Goal: Transaction & Acquisition: Purchase product/service

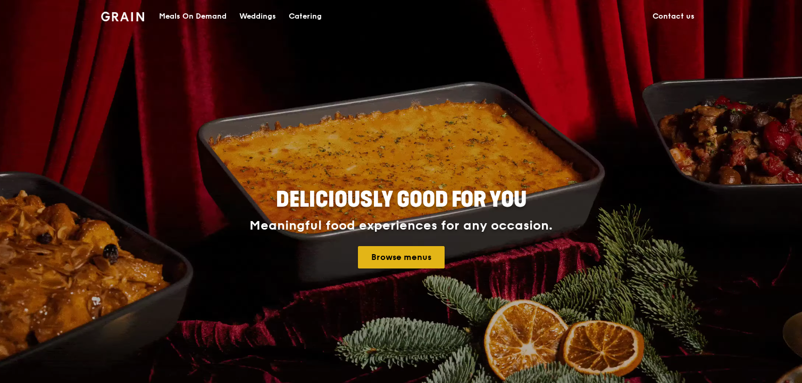
click at [375, 257] on link "Browse menus" at bounding box center [401, 257] width 87 height 22
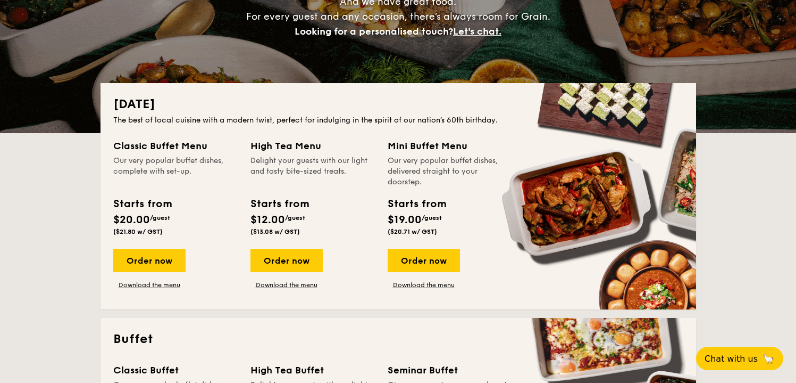
scroll to position [227, 0]
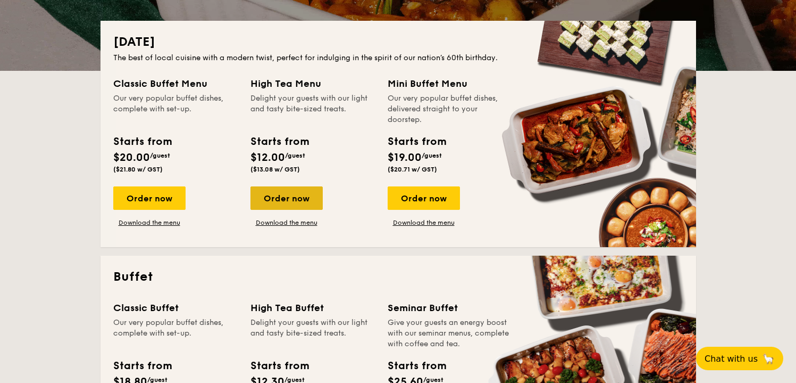
click at [294, 200] on div "Order now" at bounding box center [287, 197] width 72 height 23
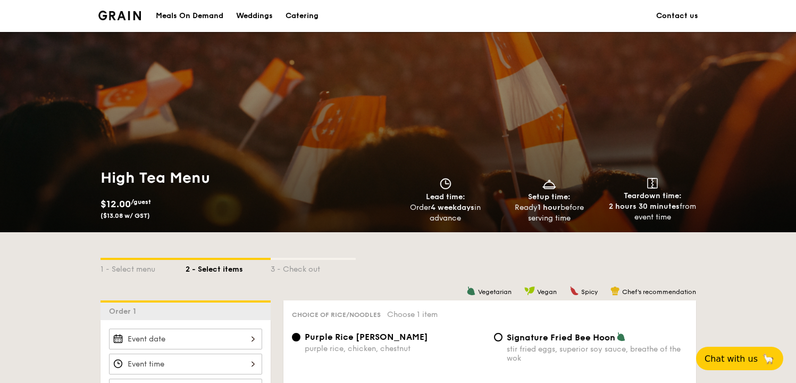
click at [314, 18] on div "Catering" at bounding box center [302, 16] width 33 height 32
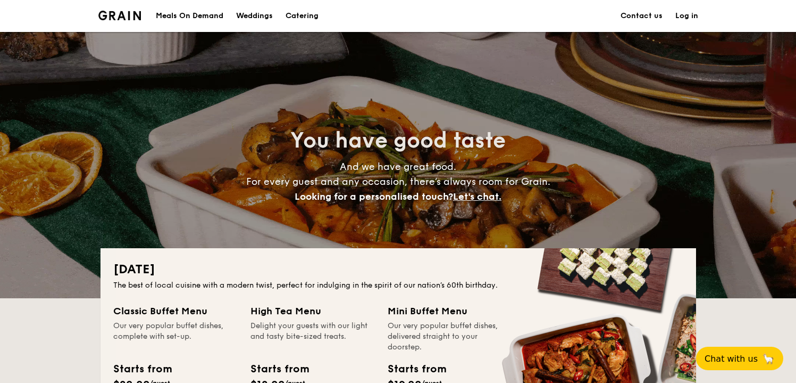
click at [180, 21] on div "Meals On Demand" at bounding box center [190, 16] width 68 height 32
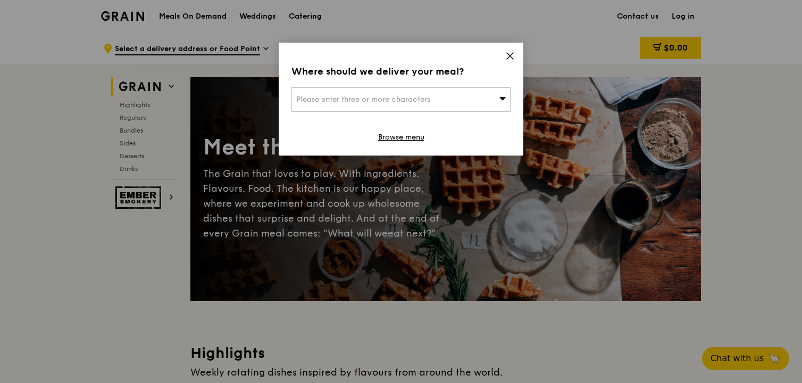
click at [507, 57] on icon at bounding box center [510, 56] width 10 height 10
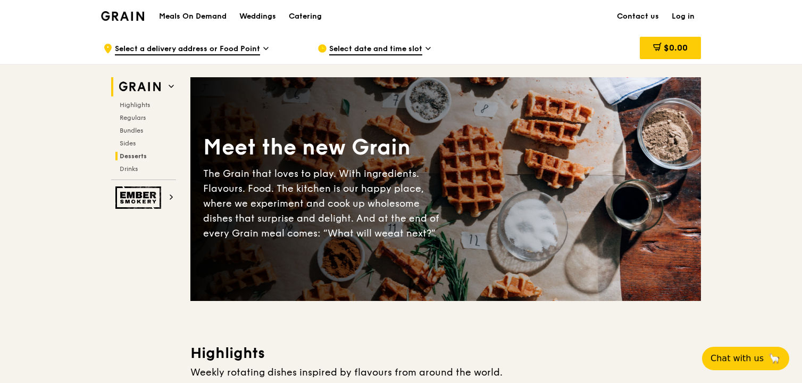
click at [134, 153] on span "Desserts" at bounding box center [133, 155] width 27 height 7
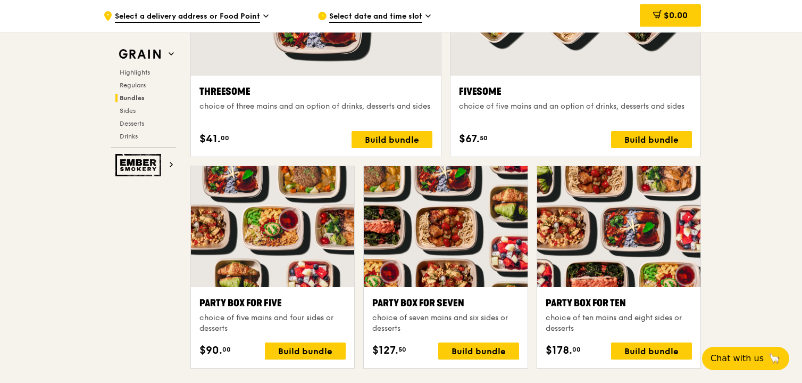
scroll to position [1570, 0]
